Goal: Information Seeking & Learning: Learn about a topic

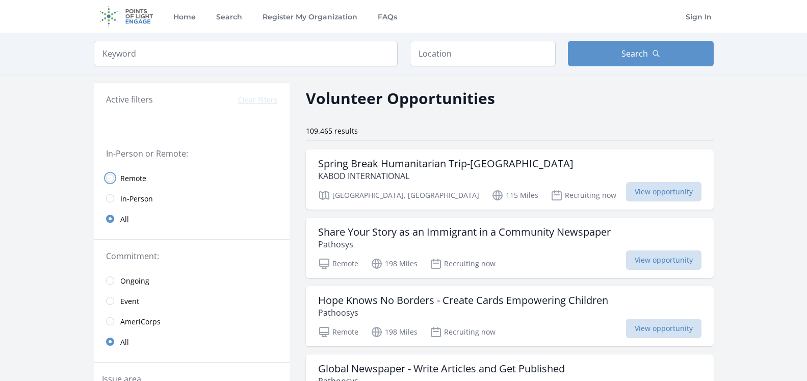
click at [112, 178] on input "radio" at bounding box center [110, 178] width 8 height 8
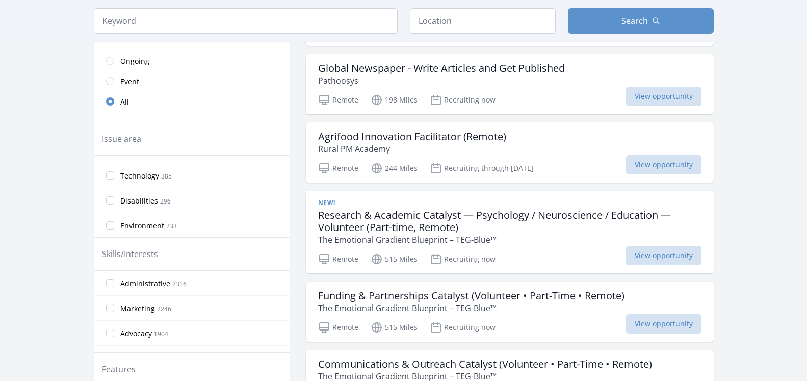
scroll to position [223, 0]
click at [111, 171] on input "Technology 385" at bounding box center [110, 170] width 8 height 8
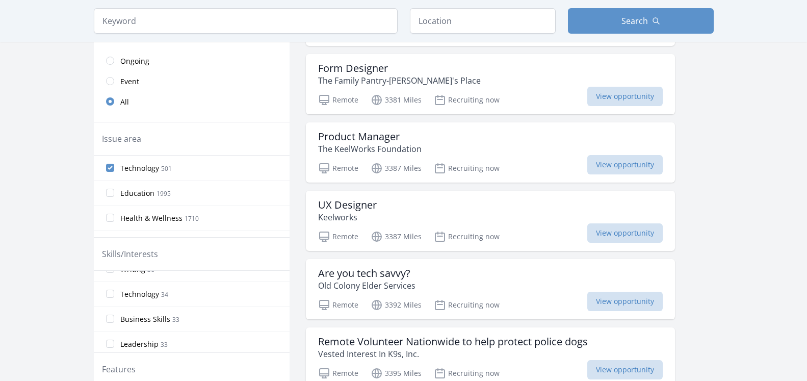
scroll to position [159, 0]
click at [112, 298] on input "Technology 34" at bounding box center [110, 299] width 8 height 8
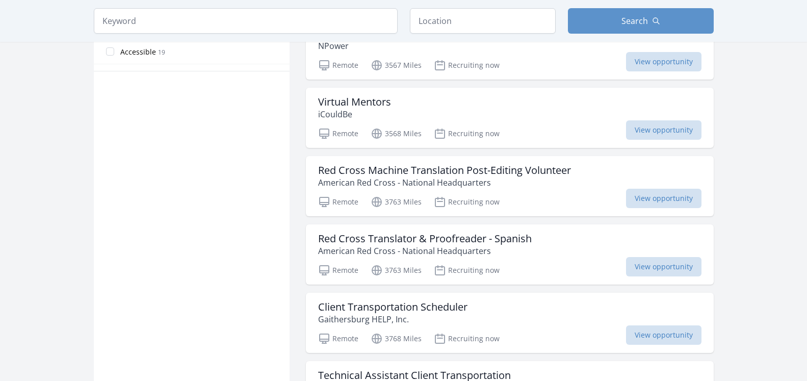
scroll to position [613, 0]
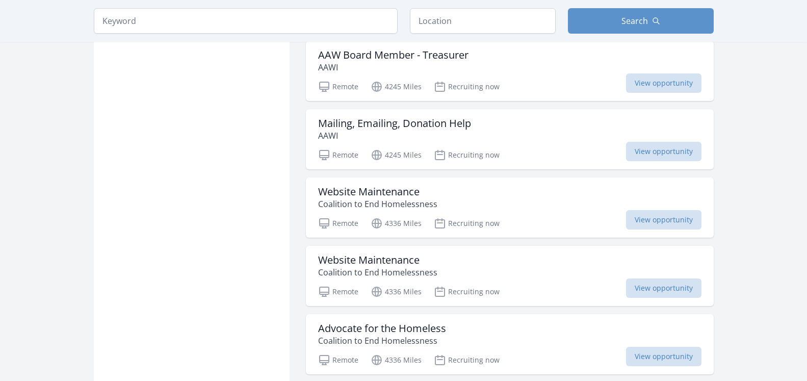
scroll to position [1488, 0]
click at [395, 193] on h3 "Website Maintenance" at bounding box center [377, 191] width 119 height 12
click at [380, 255] on h3 "Website Maintenance" at bounding box center [377, 259] width 119 height 12
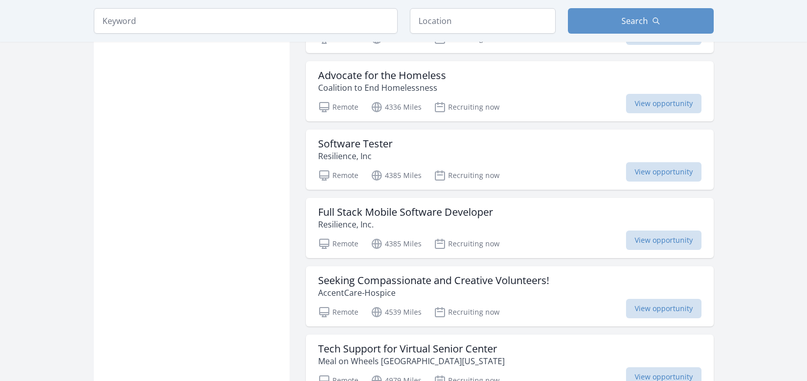
scroll to position [1748, 0]
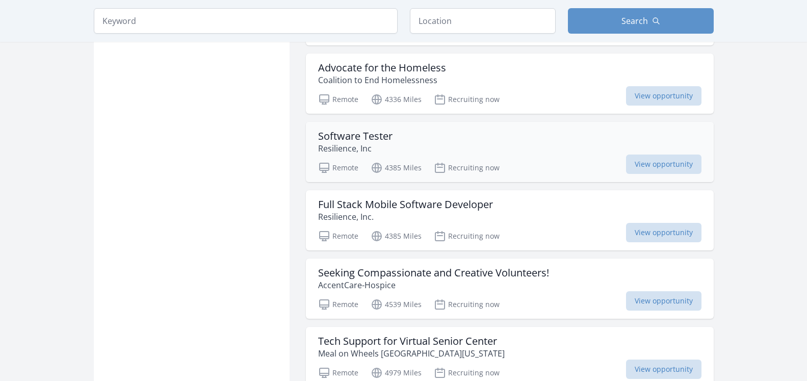
click at [347, 137] on h3 "Software Tester" at bounding box center [355, 136] width 74 height 12
click at [345, 202] on h3 "Full Stack Mobile Software Developer" at bounding box center [405, 204] width 175 height 12
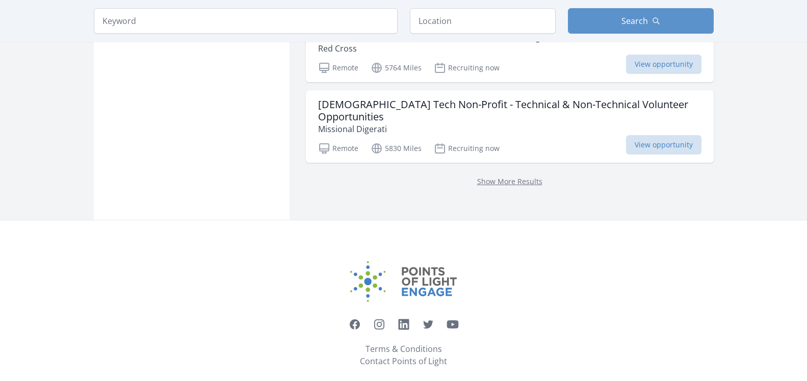
scroll to position [2328, 0]
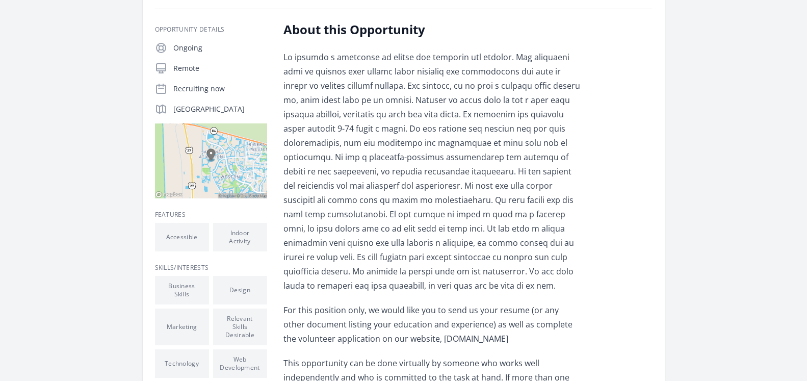
scroll to position [156, 0]
